Goal: Task Accomplishment & Management: Manage account settings

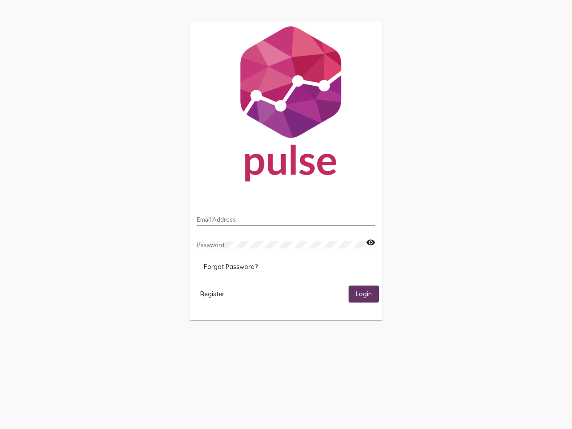
click at [286, 217] on input "Email Address" at bounding box center [286, 219] width 179 height 7
click at [370, 243] on mat-icon "visibility" at bounding box center [370, 242] width 9 height 11
click at [231, 267] on span "Forgot Password?" at bounding box center [231, 267] width 54 height 8
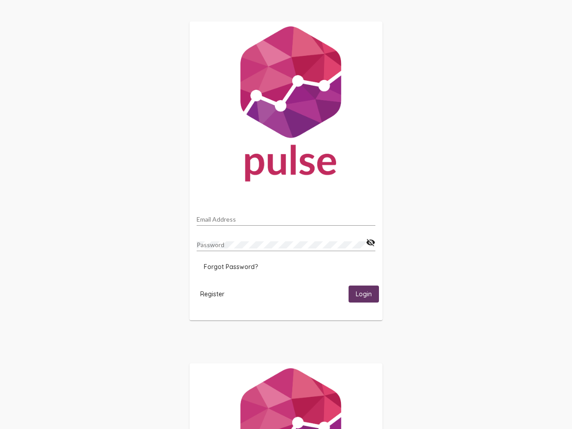
click at [212, 294] on span "Register" at bounding box center [212, 294] width 24 height 8
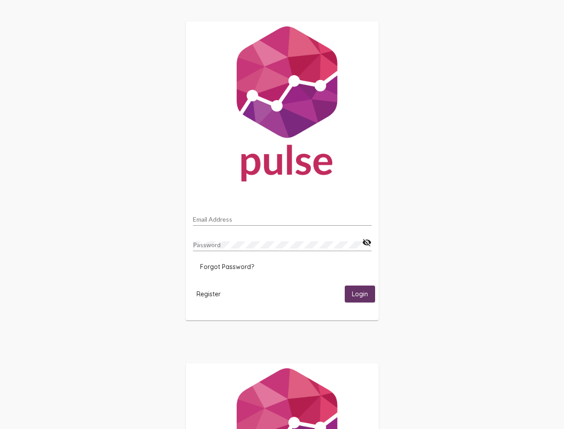
click at [364, 294] on span "Login" at bounding box center [360, 294] width 16 height 8
